Goal: Task Accomplishment & Management: Manage account settings

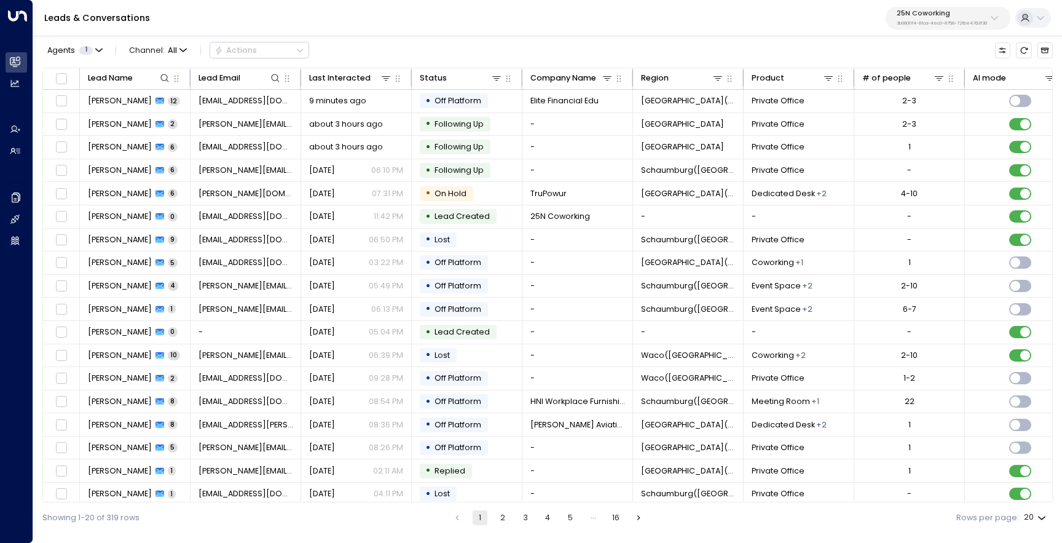
click at [928, 26] on button "25N Coworking 3b9800f4-81ca-4ec0-8758-72fbe4763f36" at bounding box center [947, 18] width 125 height 23
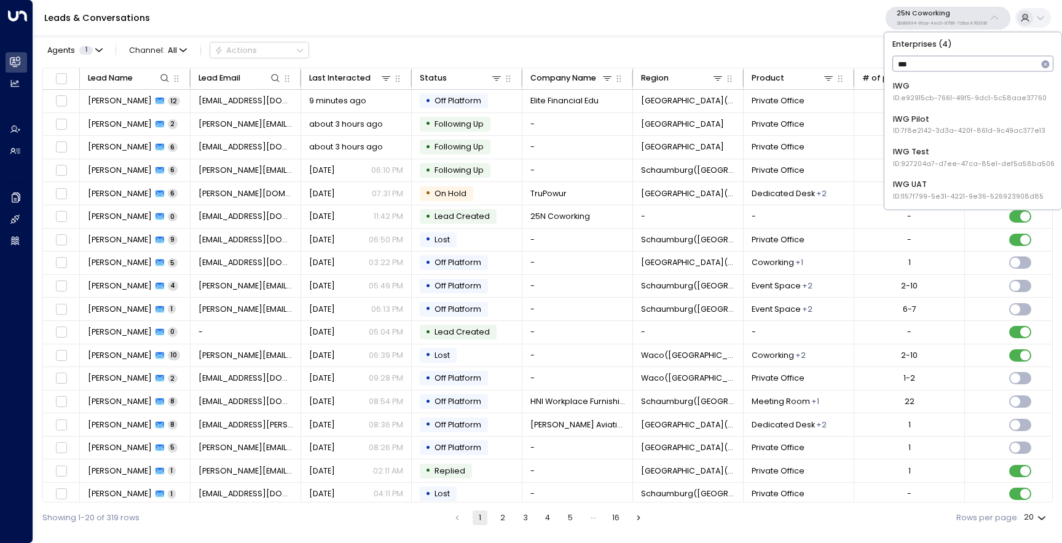
type input "***"
click at [948, 84] on div "IWG ID: e92915cb-7661-49f5-9dc1-5c58aae37760" at bounding box center [970, 91] width 154 height 23
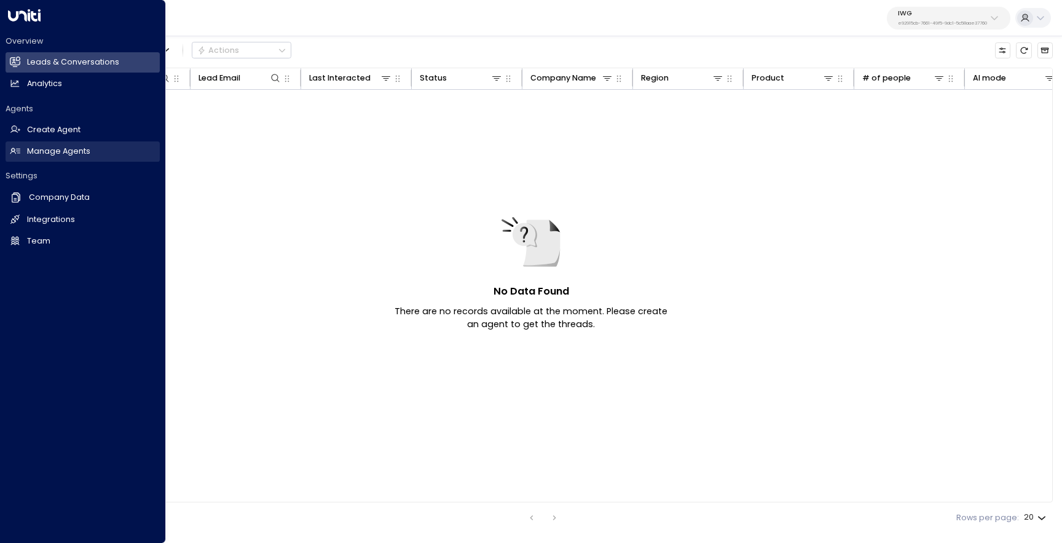
click at [60, 157] on link "Manage Agents Manage Agents" at bounding box center [83, 151] width 154 height 20
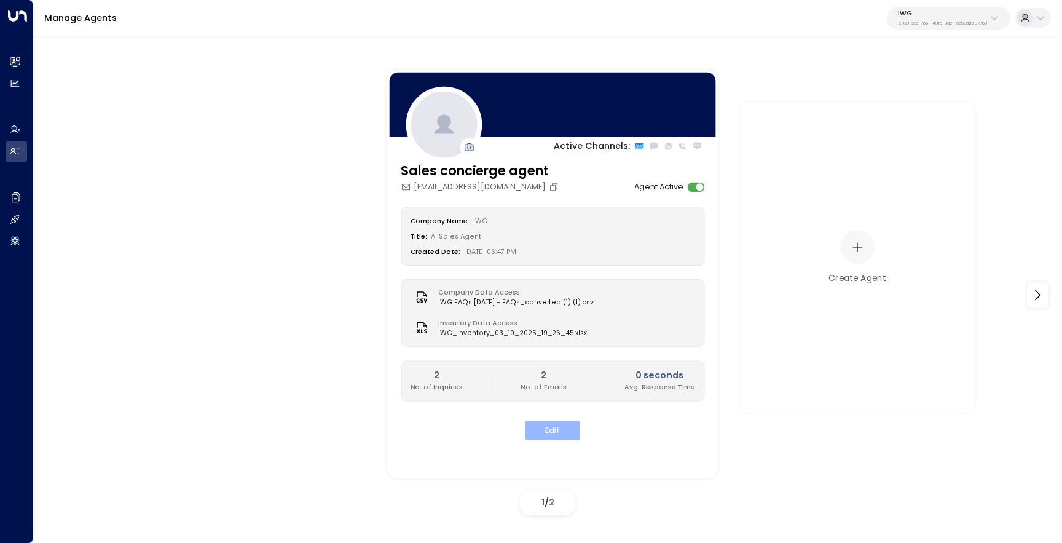
click at [544, 433] on button "Edit" at bounding box center [552, 430] width 55 height 19
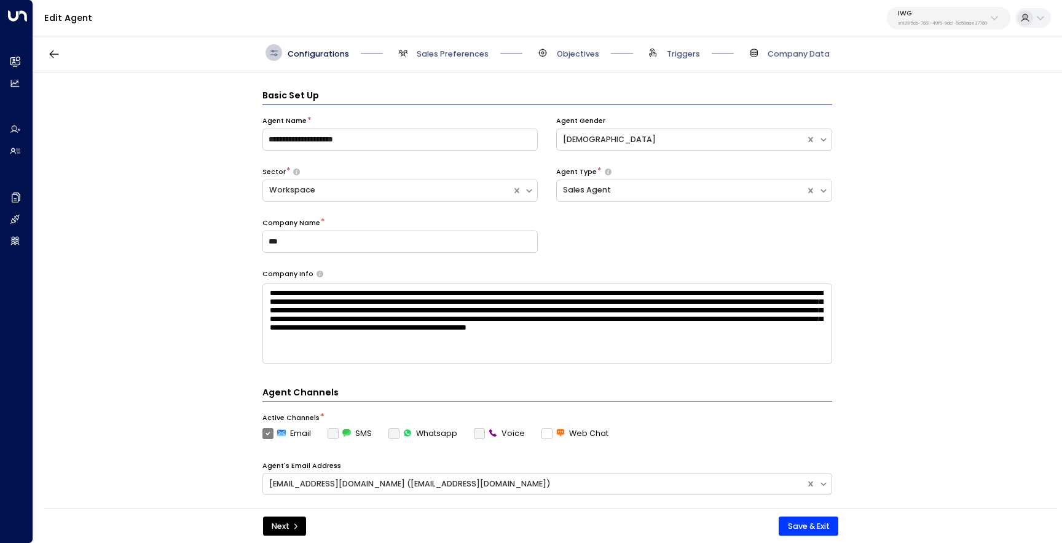
click at [948, 24] on p "e92915cb-7661-49f5-9dc1-5c58aae37760" at bounding box center [942, 23] width 89 height 5
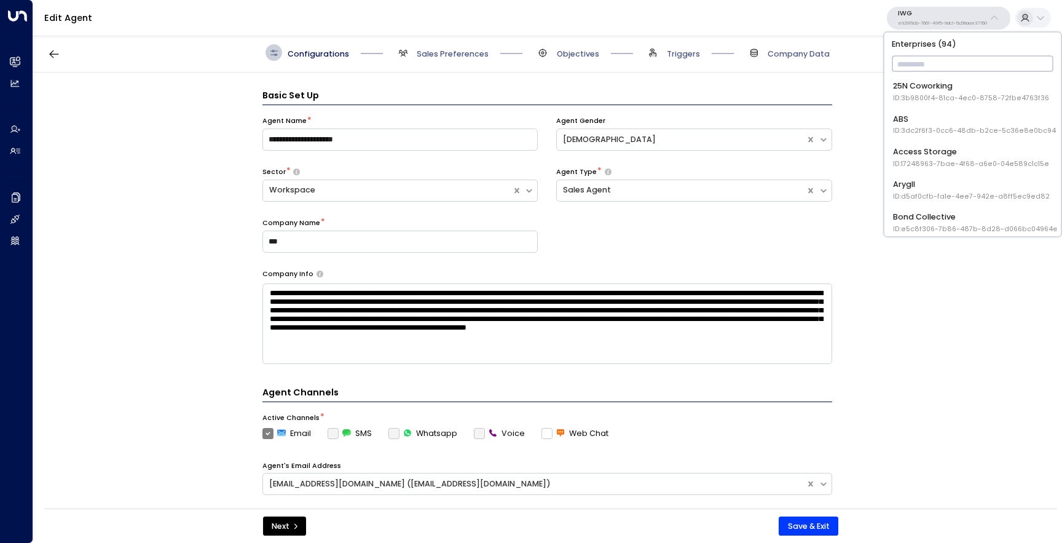
click at [940, 58] on input "text" at bounding box center [973, 64] width 162 height 22
type input "***"
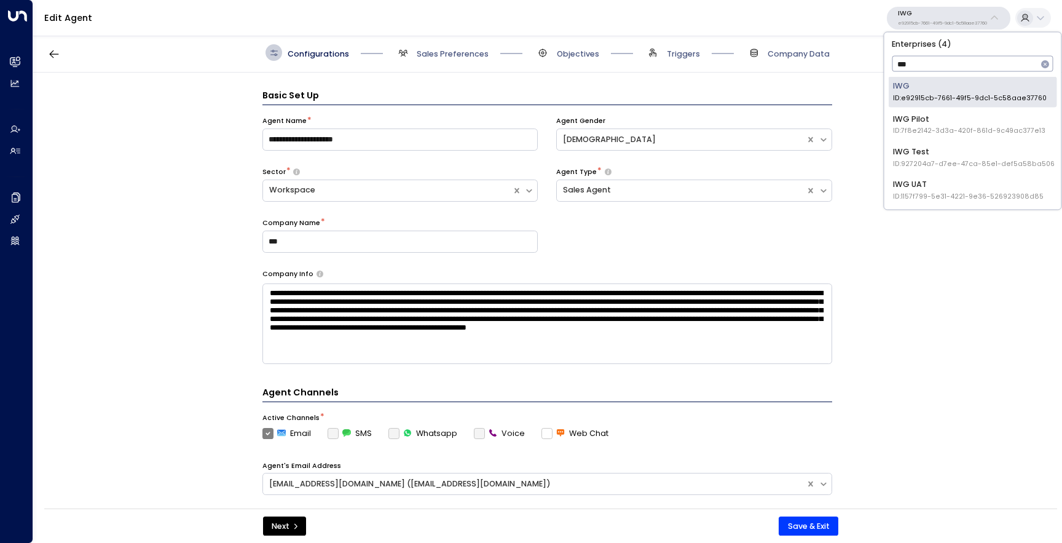
click at [939, 192] on span "ID: 1157f799-5e31-4221-9e36-526923908d85" at bounding box center [968, 196] width 151 height 10
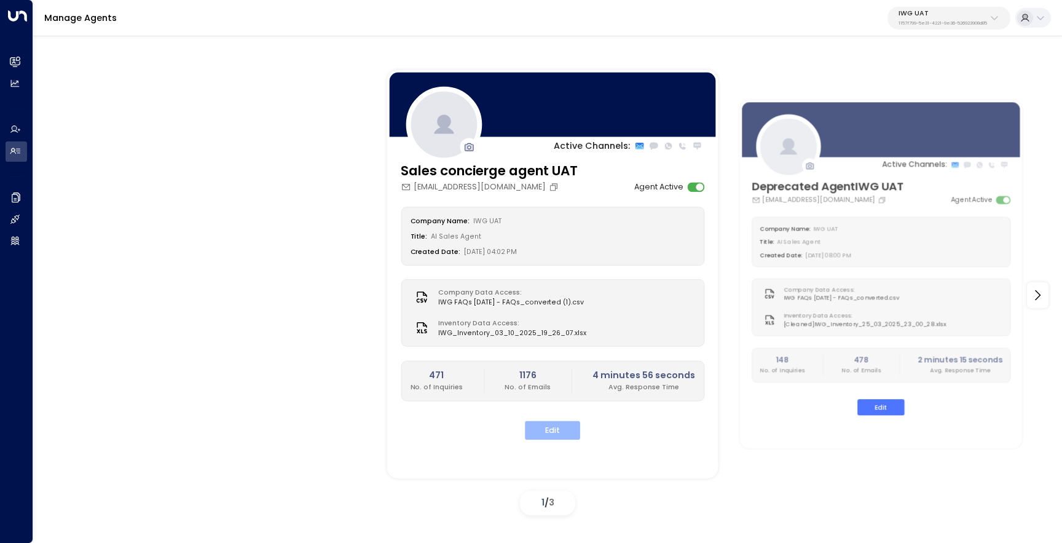
click at [555, 436] on button "Edit" at bounding box center [552, 430] width 55 height 19
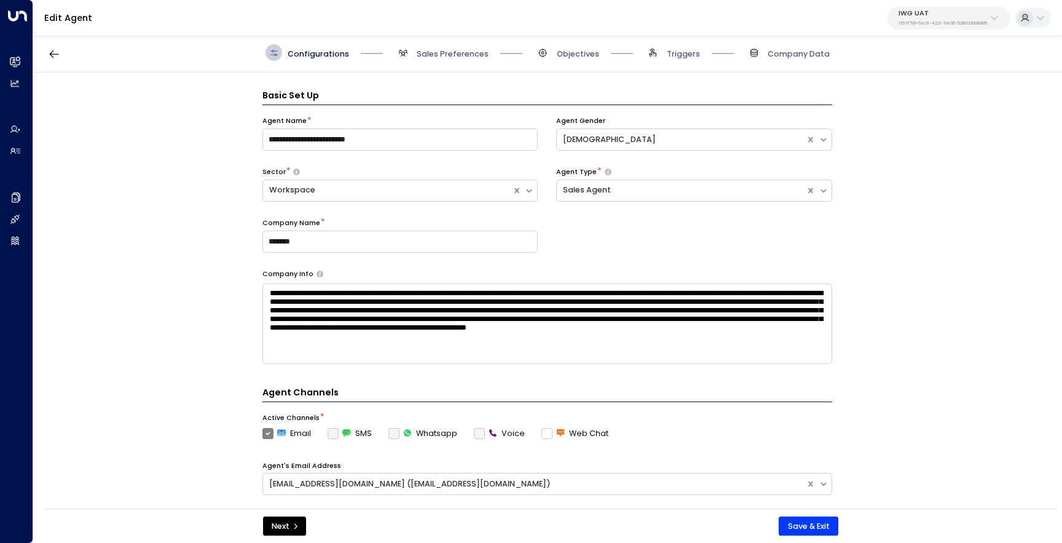
click at [938, 18] on div "IWG UAT 1157f799-5e31-4221-9e36-526923908d85" at bounding box center [942, 18] width 88 height 16
type input "********"
click at [927, 90] on div "IWG Test ID: 927204a7-d7ee-47ca-85e1-def5a58ba506" at bounding box center [922, 91] width 162 height 23
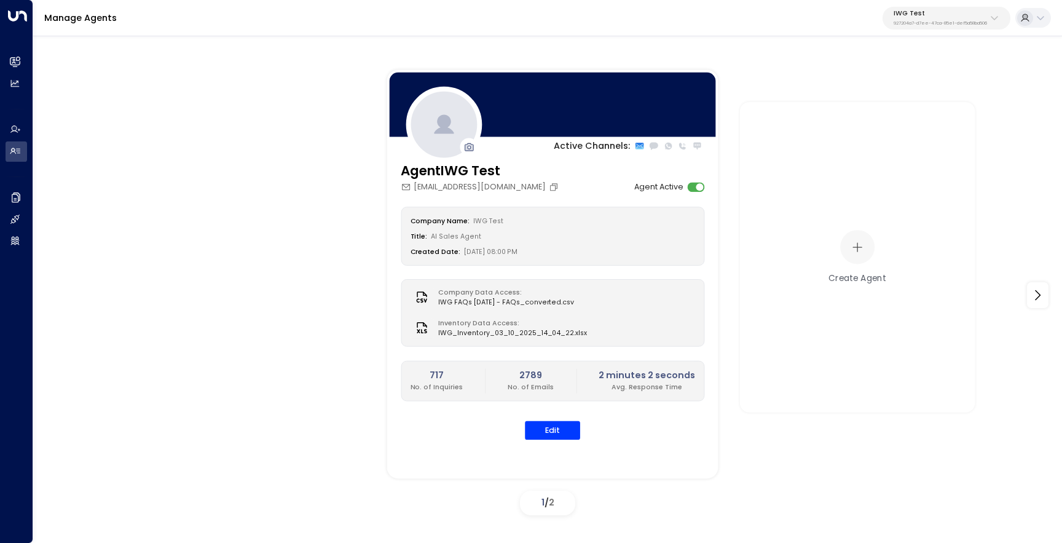
click at [555, 442] on div "AgentIWG Test iwg.test.agent@gmail.com Agent Active Company Name: IWG Test Titl…" at bounding box center [552, 308] width 331 height 292
click at [558, 435] on button "Edit" at bounding box center [552, 430] width 55 height 19
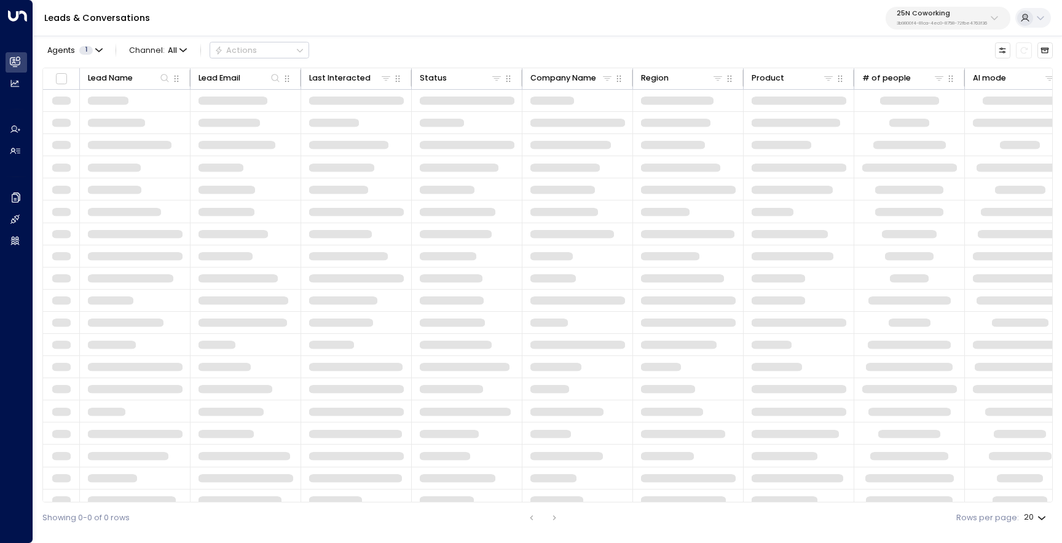
click at [915, 21] on p "3b9800f4-81ca-4ec0-8758-72fbe4763f36" at bounding box center [942, 23] width 90 height 5
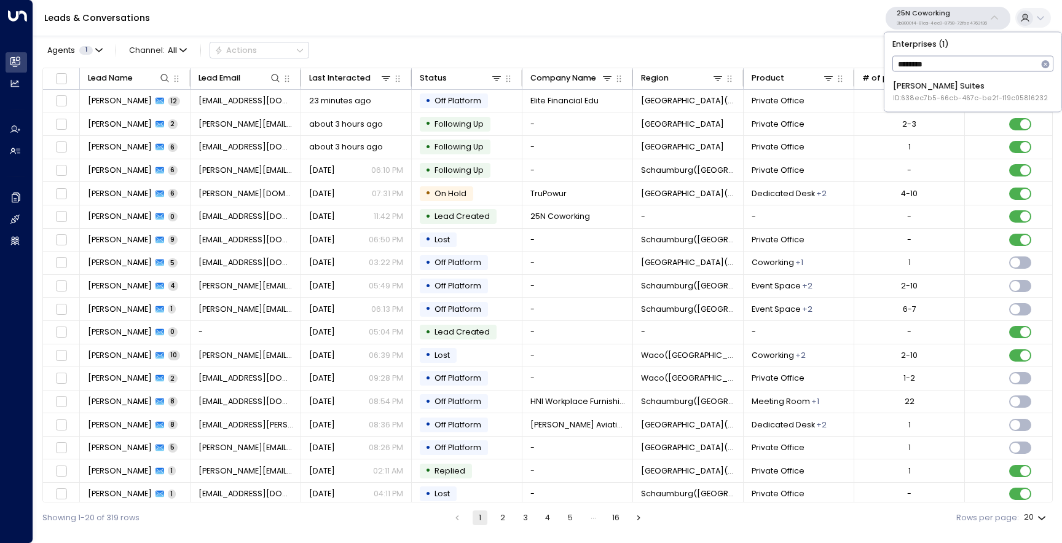
type input "*********"
click at [923, 102] on span "ID: 638ec7b5-66cb-467c-be2f-f19c05816232" at bounding box center [970, 98] width 155 height 10
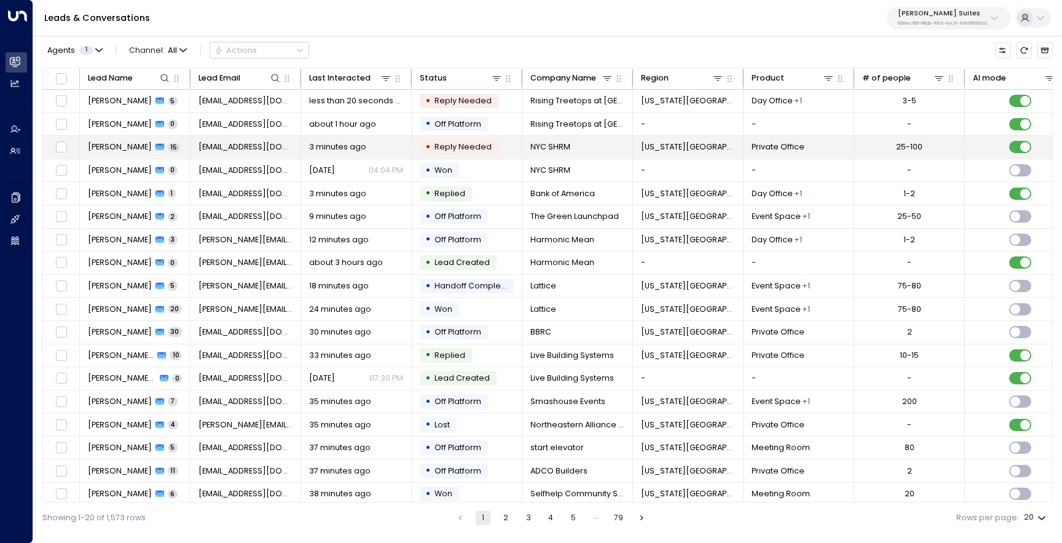
scroll to position [0, 360]
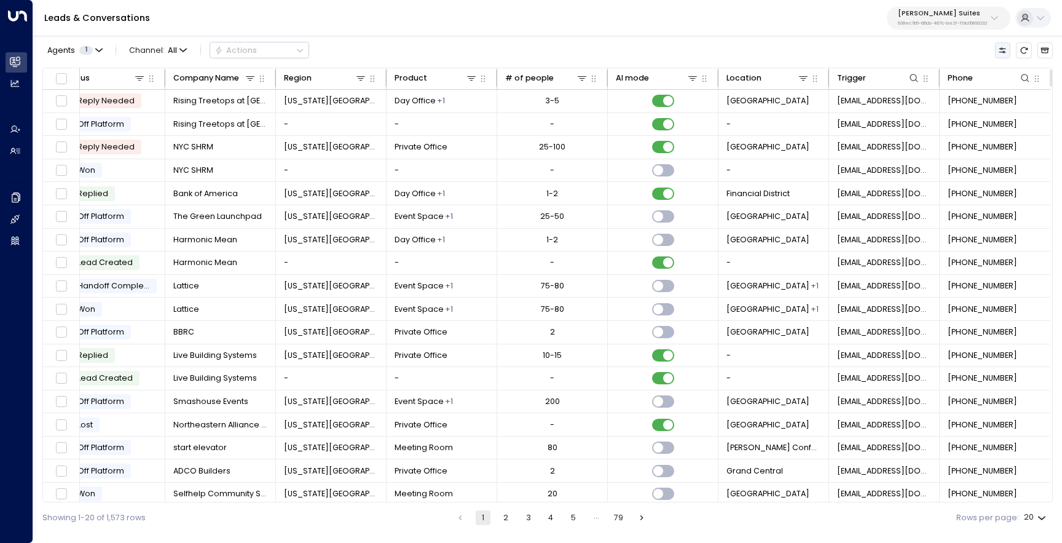
click at [999, 50] on icon "Customize" at bounding box center [1002, 50] width 9 height 9
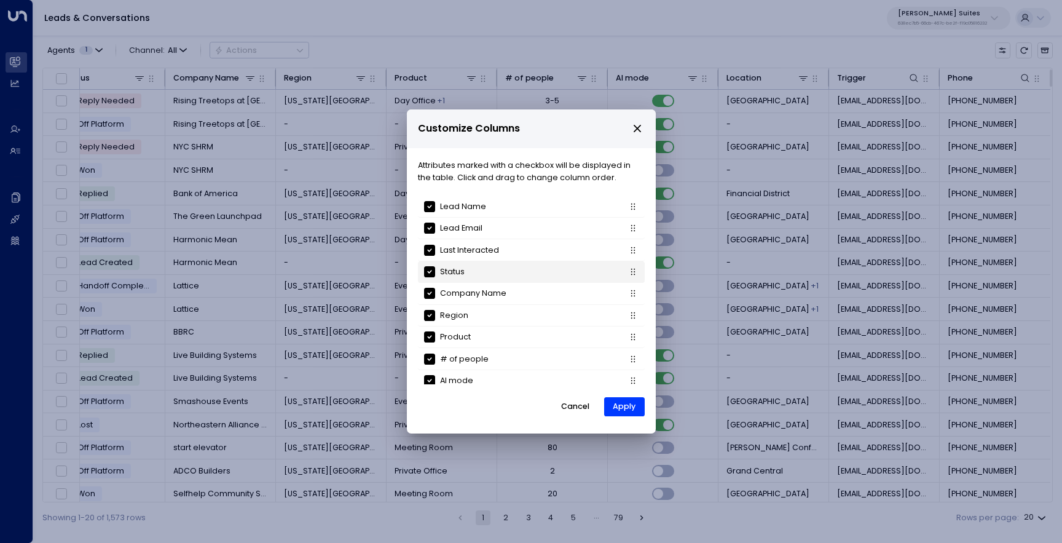
scroll to position [138, 0]
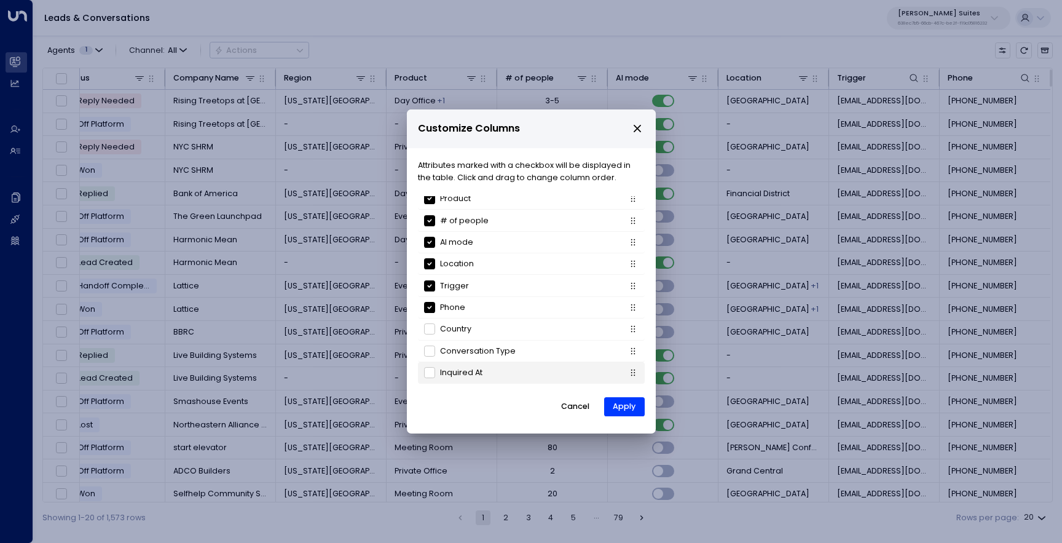
click at [463, 372] on p "Inquired At" at bounding box center [461, 372] width 42 height 12
click at [604, 404] on button "Apply" at bounding box center [624, 407] width 41 height 20
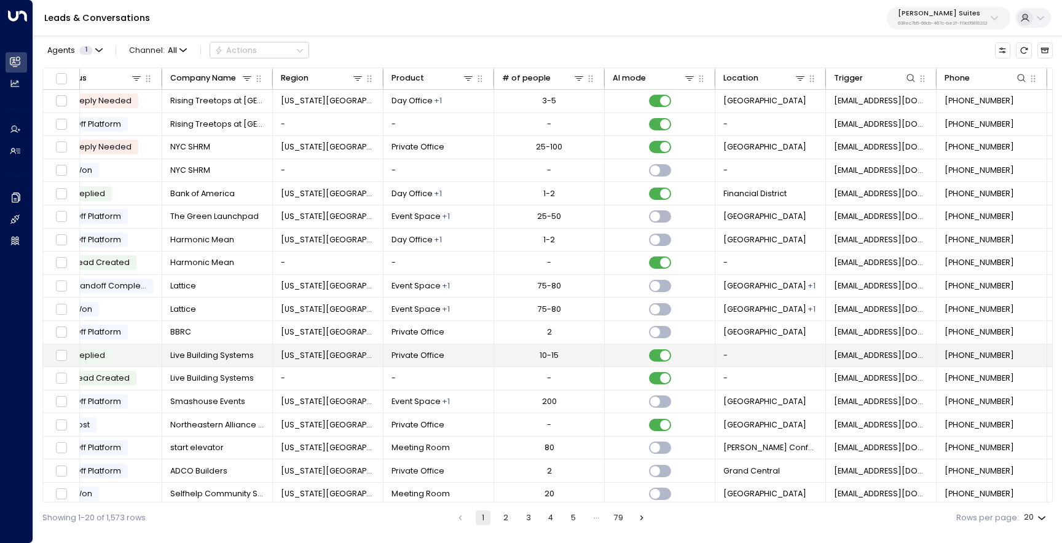
scroll to position [0, 471]
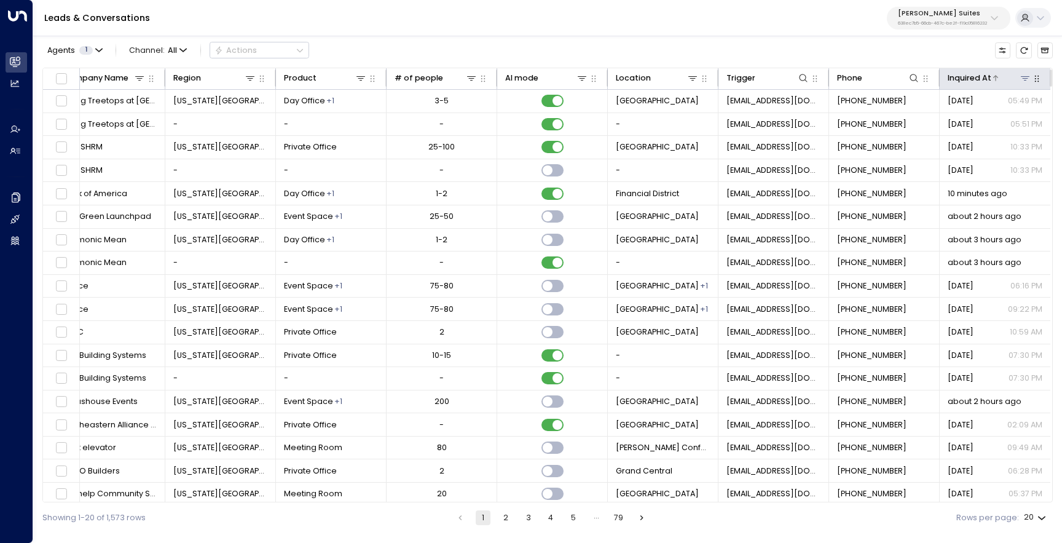
click at [994, 76] on icon at bounding box center [995, 77] width 7 height 7
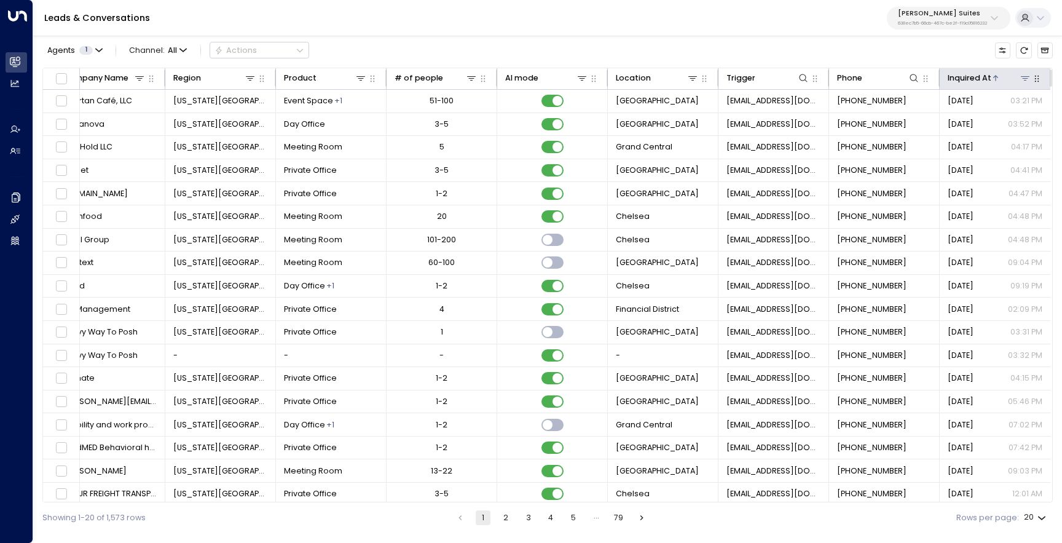
click at [991, 73] on div at bounding box center [1011, 78] width 41 height 12
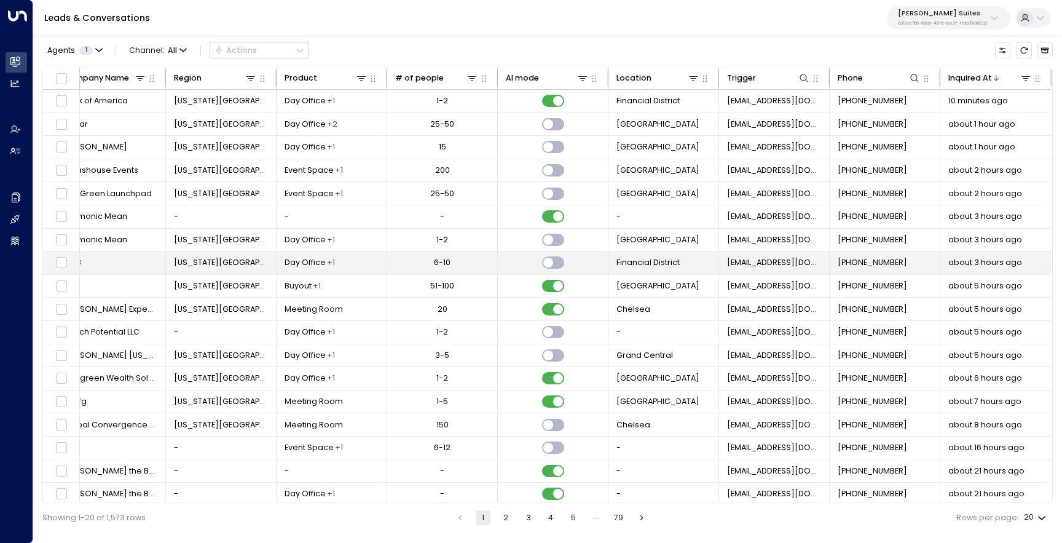
scroll to position [0, 471]
